Goal: Task Accomplishment & Management: Manage account settings

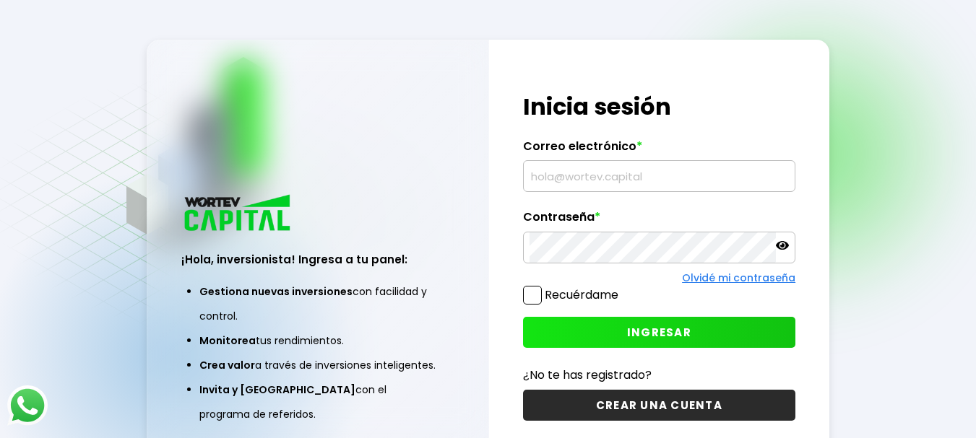
click at [651, 175] on input "text" at bounding box center [658, 176] width 259 height 30
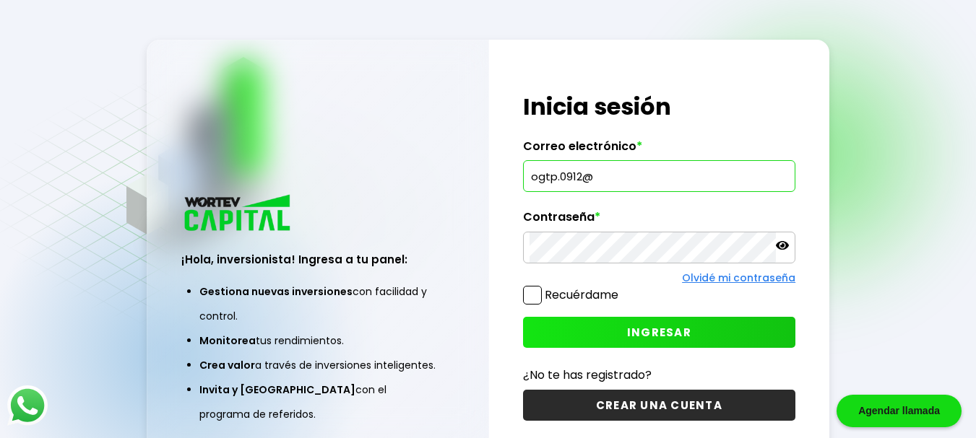
type input "[EMAIL_ADDRESS][DOMAIN_NAME]"
click at [610, 328] on button "INGRESAR" at bounding box center [659, 332] width 272 height 31
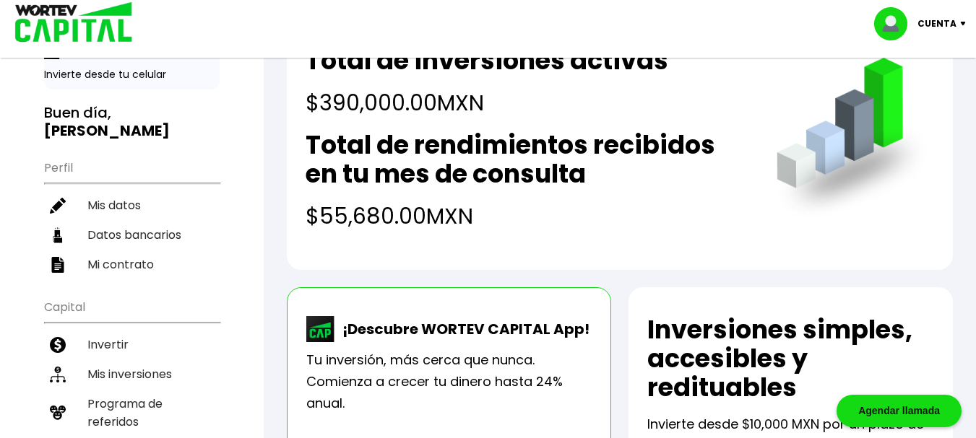
scroll to position [135, 0]
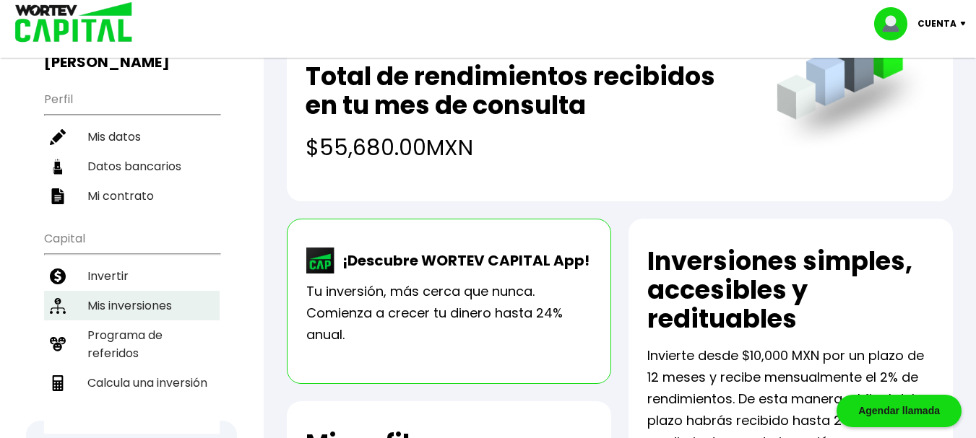
click at [157, 308] on li "Mis inversiones" at bounding box center [132, 306] width 176 height 30
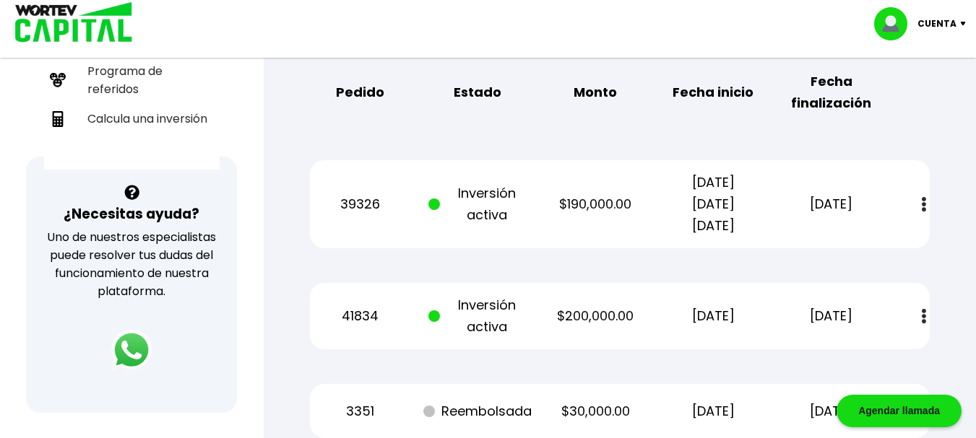
scroll to position [397, 0]
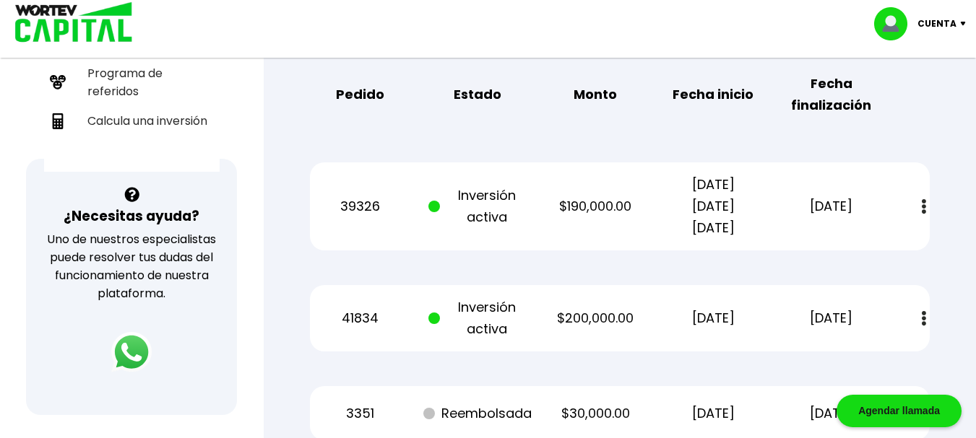
click at [922, 320] on img at bounding box center [924, 318] width 4 height 15
click at [846, 358] on link "Estado de cuenta" at bounding box center [824, 358] width 101 height 18
click at [924, 205] on img at bounding box center [924, 206] width 4 height 15
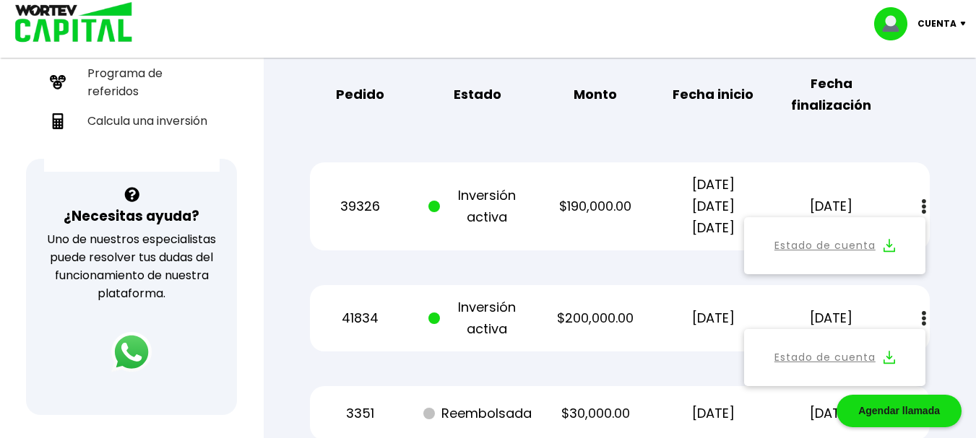
click at [840, 238] on link "Estado de cuenta" at bounding box center [824, 246] width 101 height 18
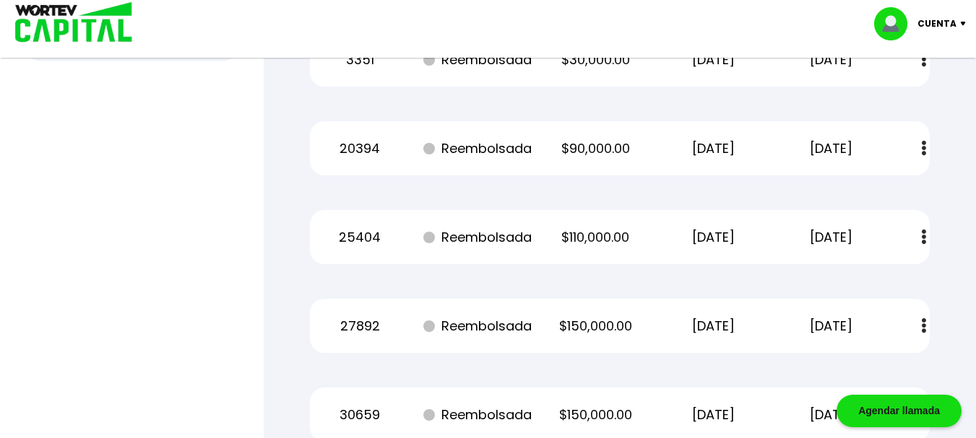
scroll to position [0, 0]
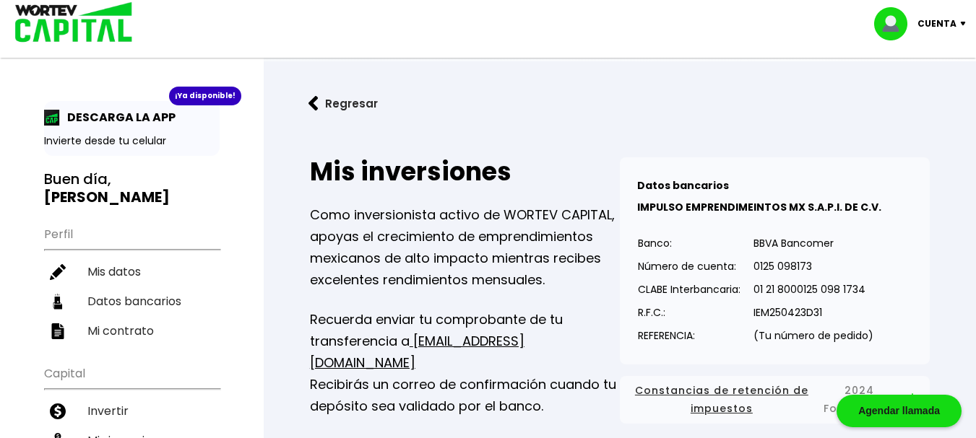
click at [943, 8] on div "Cuenta" at bounding box center [925, 23] width 102 height 33
click at [911, 101] on li "Cerrar sesión" at bounding box center [922, 97] width 116 height 30
